Goal: Register for event/course

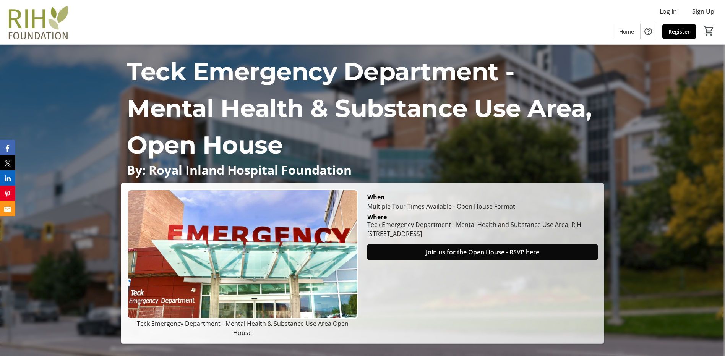
click at [455, 257] on span "Join us for the Open House - RSVP here" at bounding box center [482, 252] width 113 height 9
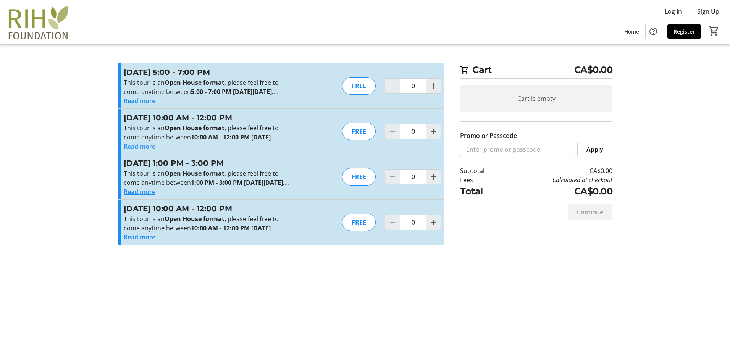
click at [280, 78] on p "This tour is an Open House format , please feel free to come anytime between 5:…" at bounding box center [207, 87] width 167 height 18
drag, startPoint x: 285, startPoint y: 70, endPoint x: 123, endPoint y: 73, distance: 162.4
click at [123, 73] on div "[DATE] 5:00 - 7:00 PM This tour is an Open House format , please feel free to c…" at bounding box center [281, 85] width 327 height 45
copy h3 "[DATE] 5:00 - 7:00 PM"
click at [180, 123] on h3 "[DATE] 10:00 AM - 12:00 PM" at bounding box center [207, 117] width 167 height 11
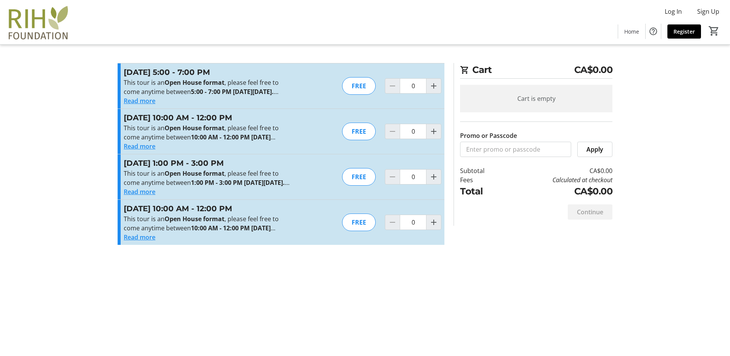
drag, startPoint x: 160, startPoint y: 127, endPoint x: 125, endPoint y: 120, distance: 35.9
click at [125, 120] on h3 "[DATE] 10:00 AM - 12:00 PM" at bounding box center [207, 117] width 167 height 11
copy h3 "[DATE] 10:00 AM - 12:00 PM"
click at [150, 169] on h3 "[DATE] 1:00 PM - 3:00 PM" at bounding box center [207, 162] width 167 height 11
drag, startPoint x: 134, startPoint y: 184, endPoint x: 124, endPoint y: 179, distance: 11.4
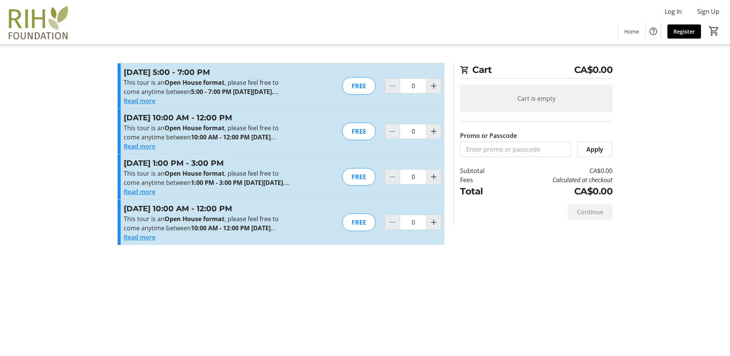
click at [124, 169] on h3 "[DATE] 1:00 PM - 3:00 PM" at bounding box center [207, 162] width 167 height 11
copy h3 "[DATE] 1:00 PM - 3:00 PM"
drag, startPoint x: 169, startPoint y: 242, endPoint x: 125, endPoint y: 233, distance: 45.1
click at [125, 214] on h3 "[DATE] 10:00 AM - 12:00 PM" at bounding box center [207, 208] width 167 height 11
copy h3 "[DATE] 10:00 AM - 12:00 PM"
